Goal: Entertainment & Leisure: Consume media (video, audio)

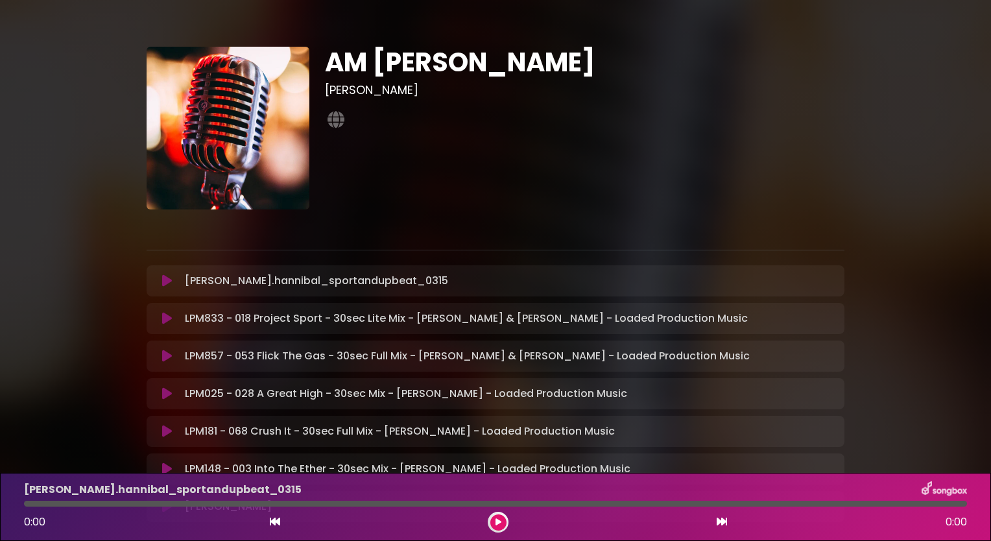
click at [169, 281] on icon at bounding box center [167, 280] width 10 height 13
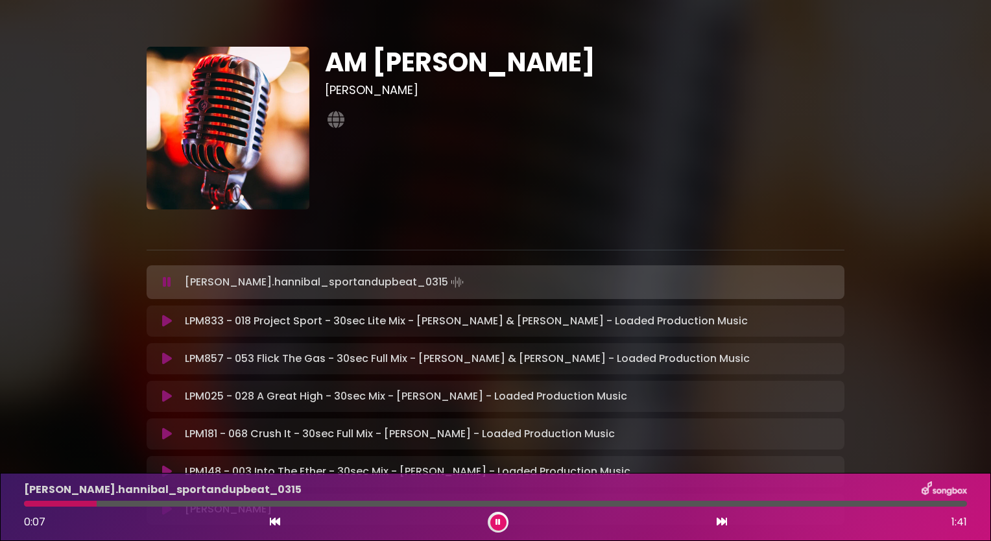
click at [168, 323] on icon at bounding box center [167, 320] width 10 height 13
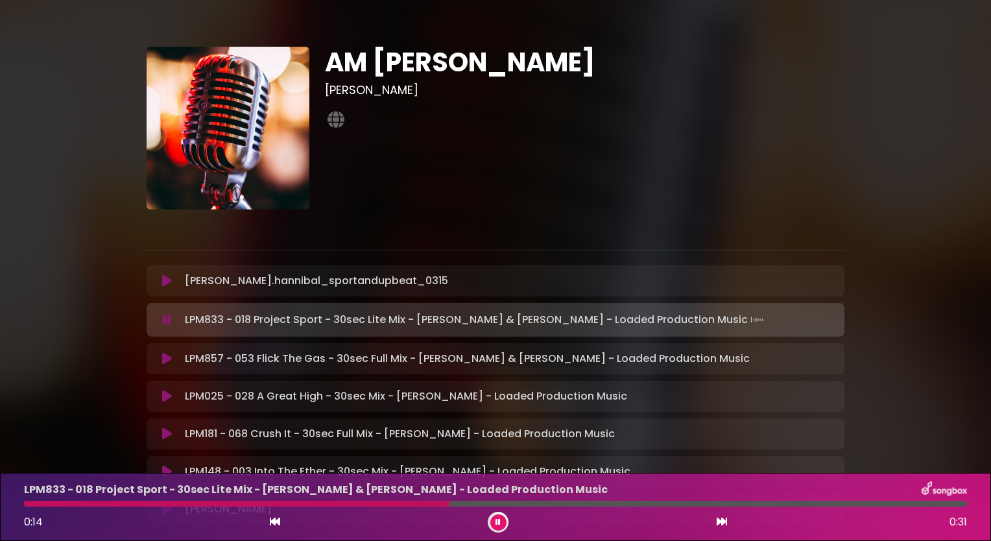
click at [169, 356] on icon at bounding box center [167, 358] width 10 height 13
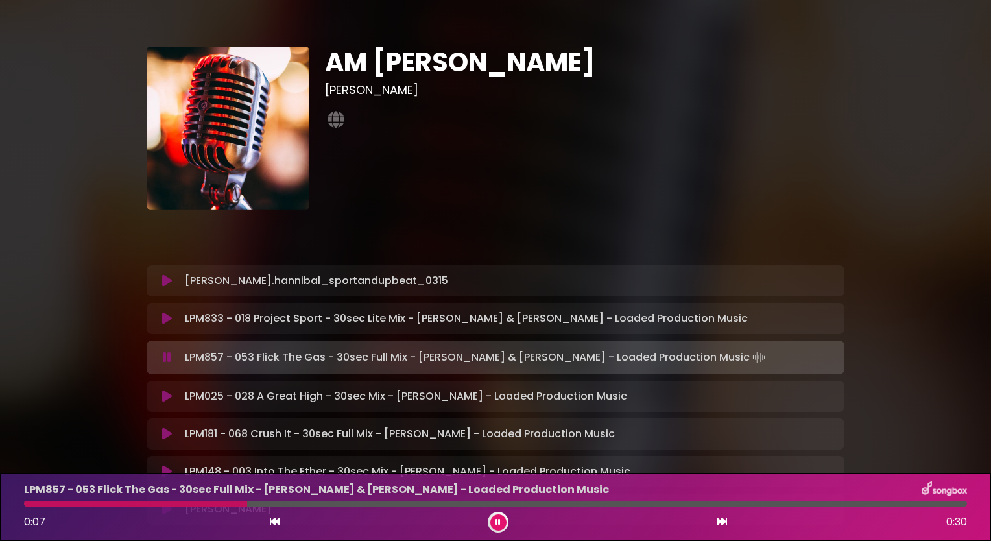
click at [167, 395] on icon at bounding box center [167, 396] width 10 height 13
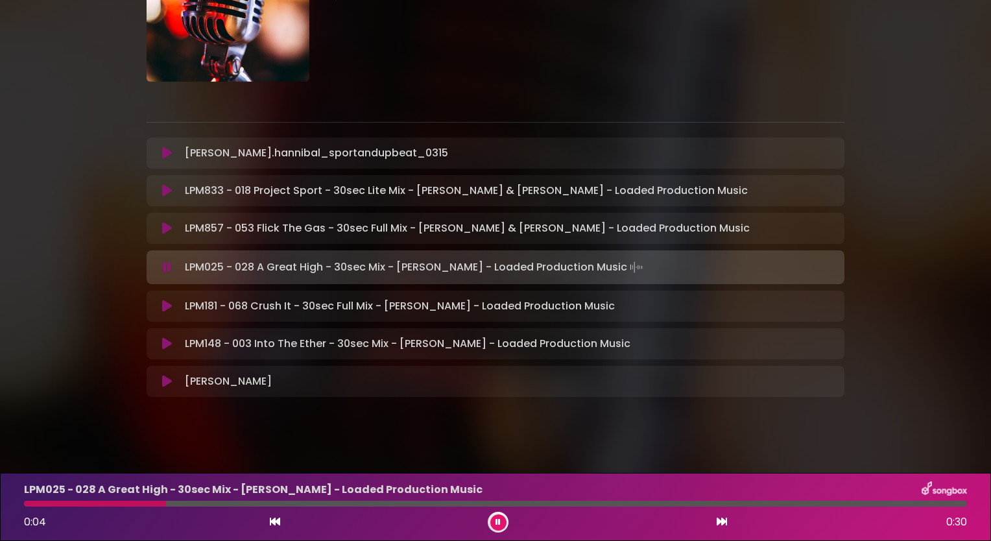
scroll to position [130, 0]
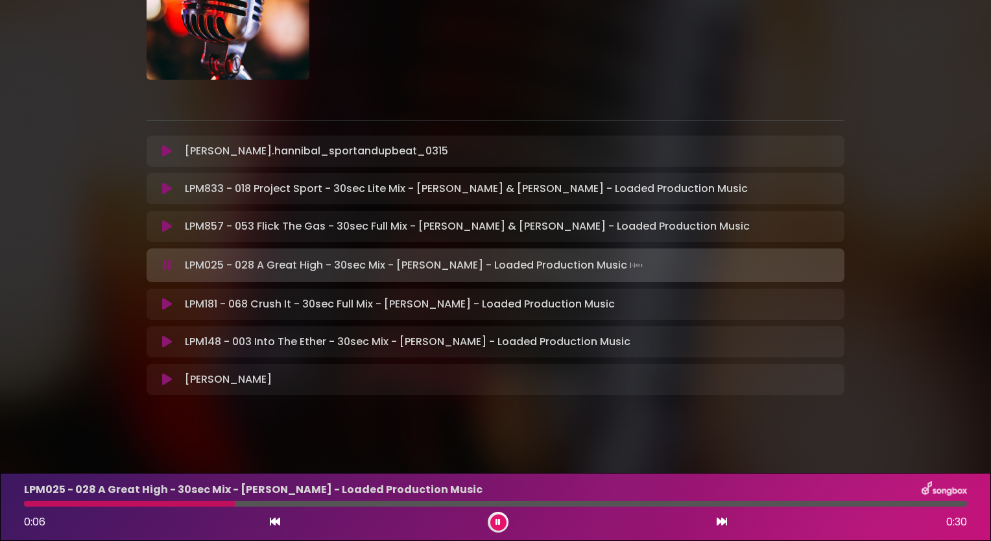
click at [166, 305] on icon at bounding box center [167, 304] width 10 height 13
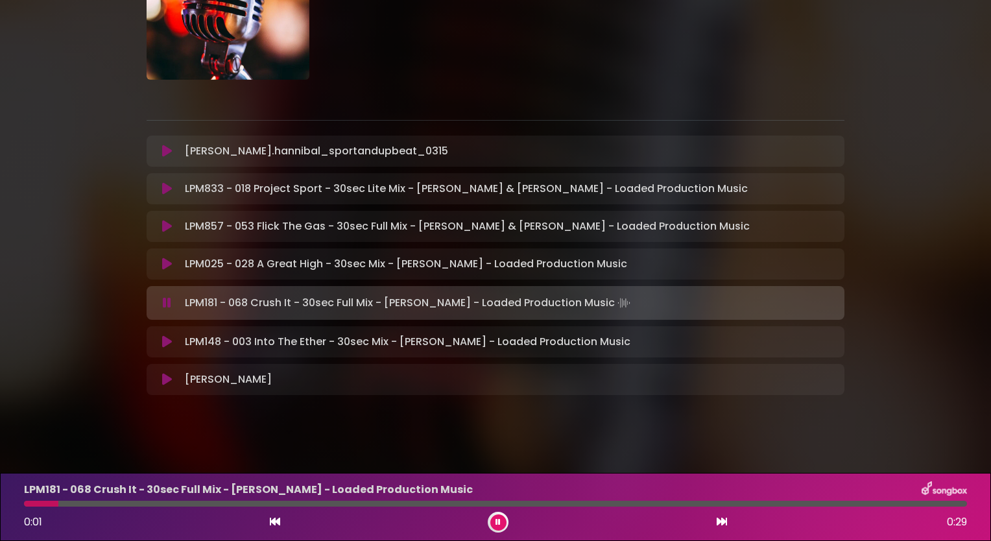
click at [163, 384] on icon at bounding box center [167, 379] width 10 height 13
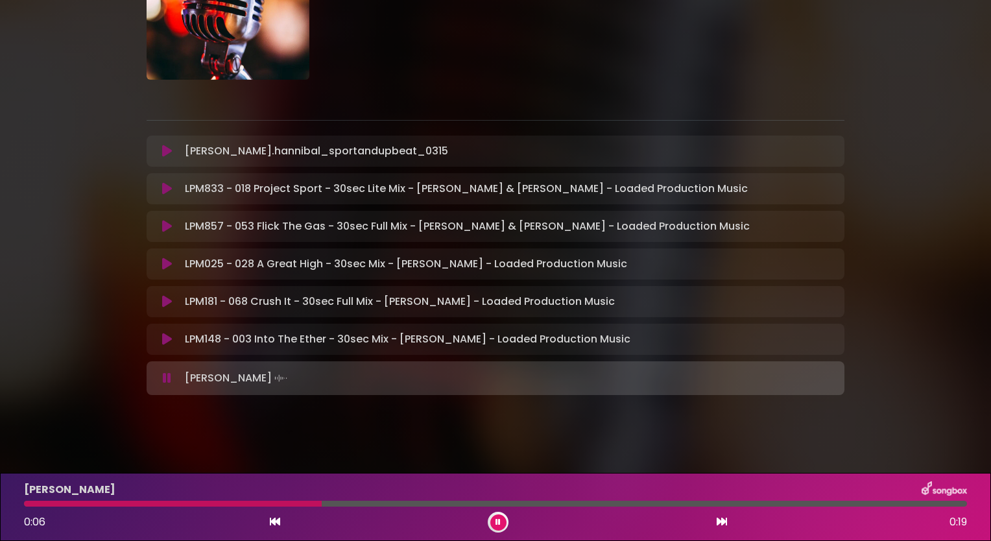
click at [165, 265] on icon at bounding box center [167, 263] width 10 height 13
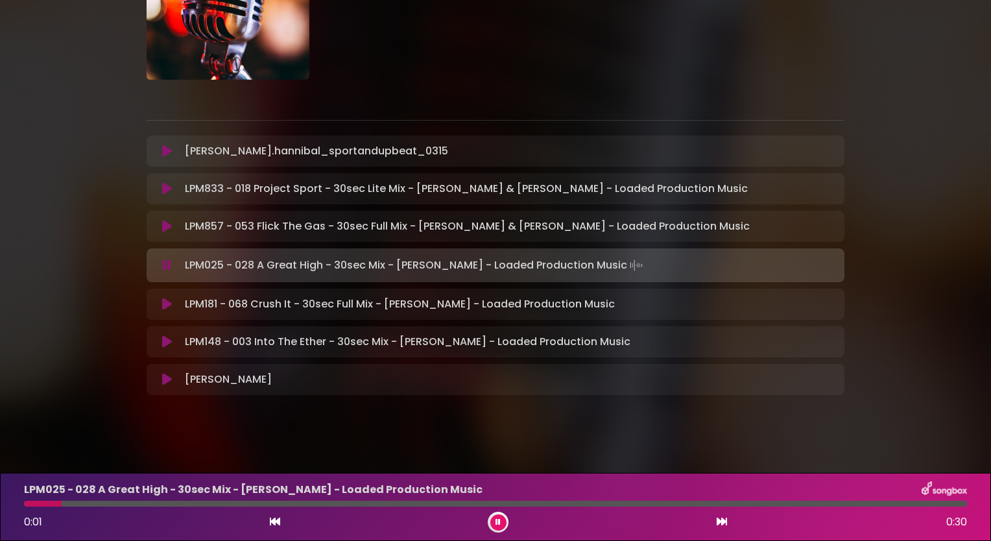
click at [167, 305] on icon at bounding box center [167, 304] width 10 height 13
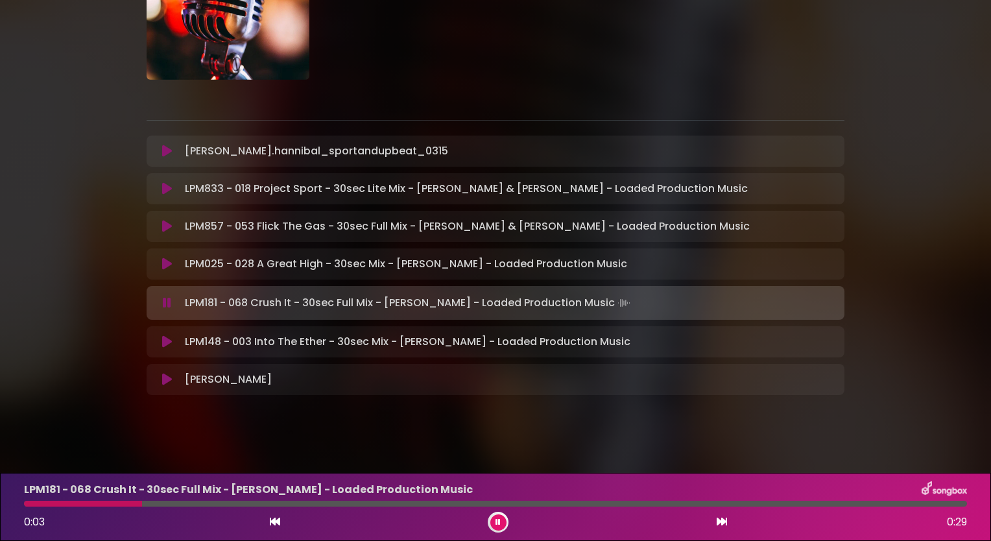
click at [162, 150] on icon at bounding box center [167, 151] width 10 height 13
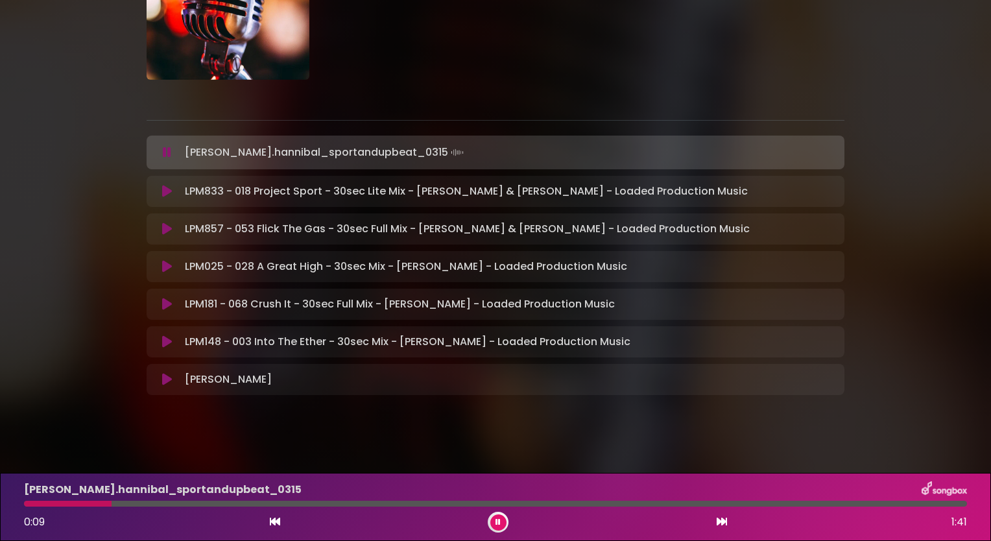
click at [168, 156] on icon at bounding box center [167, 152] width 8 height 13
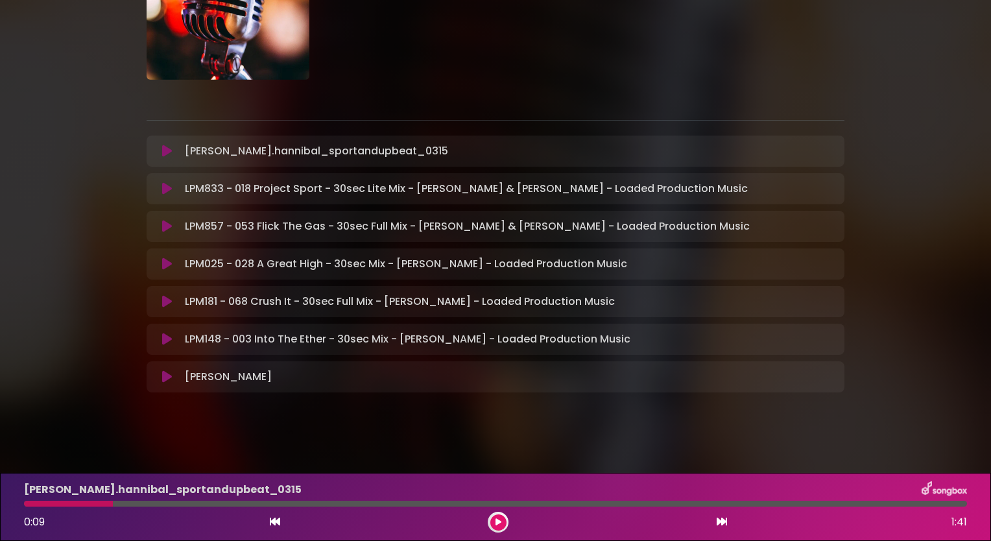
click at [165, 266] on icon at bounding box center [167, 263] width 10 height 13
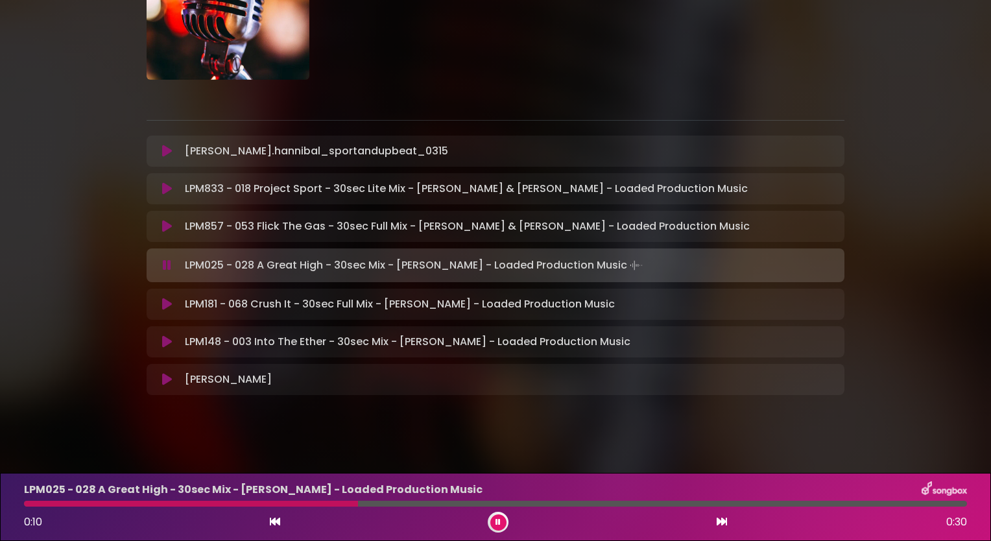
click at [699, 504] on div at bounding box center [495, 504] width 943 height 6
